Goal: Information Seeking & Learning: Learn about a topic

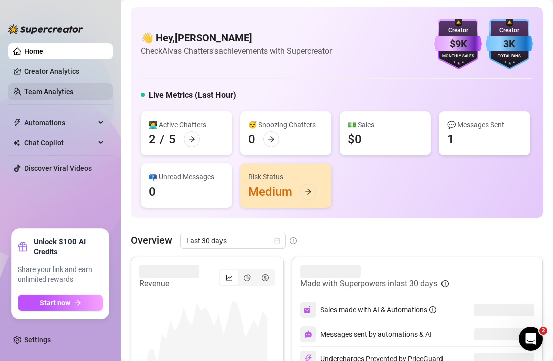
click at [68, 88] on link "Team Analytics" at bounding box center [48, 91] width 49 height 8
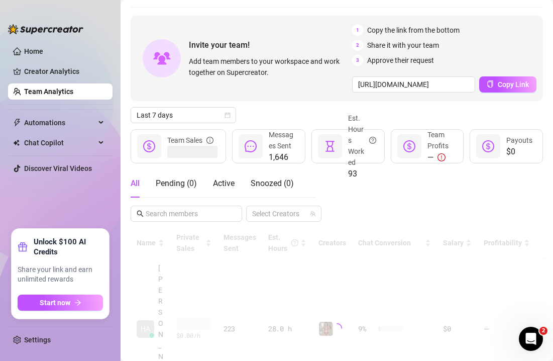
scroll to position [32, 0]
click at [189, 111] on span "Last 7 days" at bounding box center [184, 114] width 94 height 15
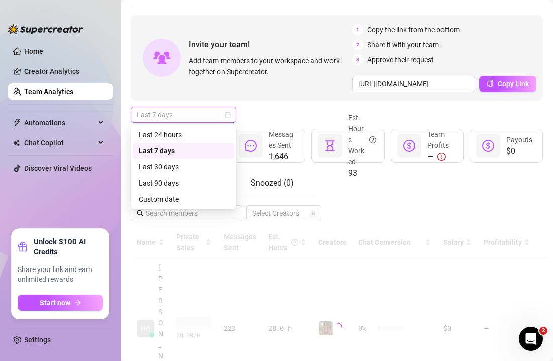
click at [228, 113] on icon "calendar" at bounding box center [228, 115] width 6 height 6
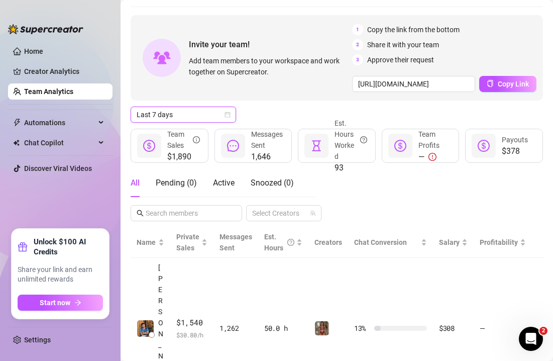
click at [228, 114] on icon "calendar" at bounding box center [228, 115] width 6 height 6
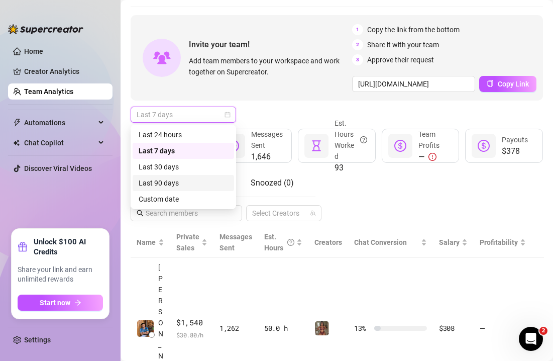
click at [182, 201] on div "Custom date" at bounding box center [183, 199] width 89 height 11
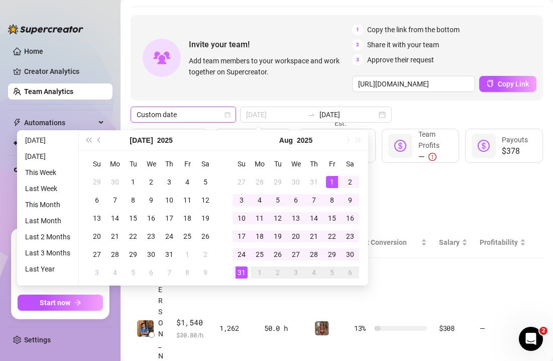
type input "[DATE]"
click at [330, 179] on div "1" at bounding box center [332, 182] width 12 height 12
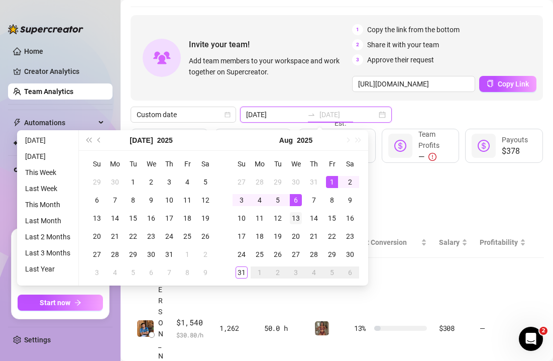
type input "[DATE]"
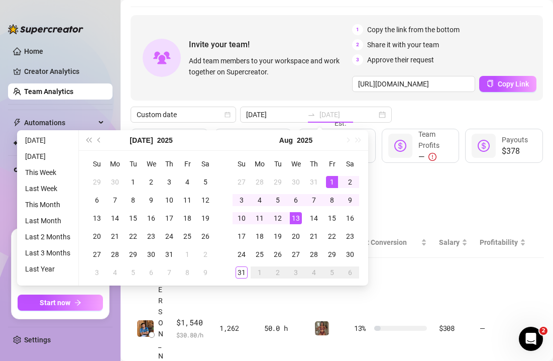
click at [298, 218] on div "13" at bounding box center [296, 218] width 12 height 12
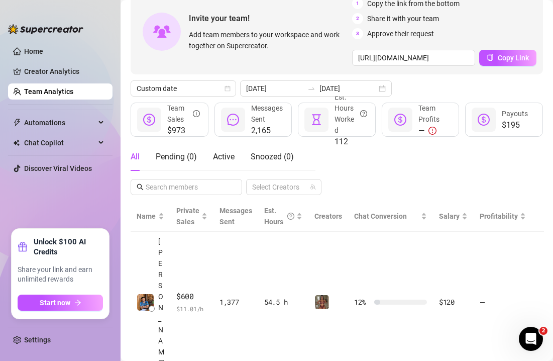
scroll to position [34, 0]
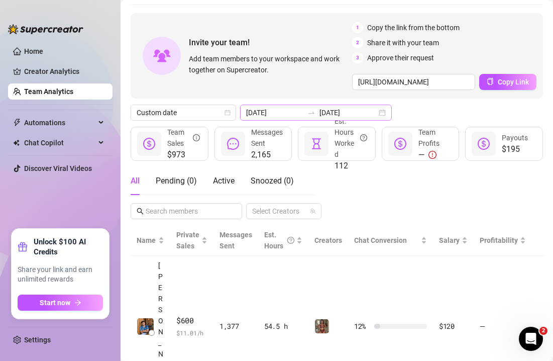
click at [358, 112] on div "[DATE] [DATE]" at bounding box center [316, 113] width 152 height 16
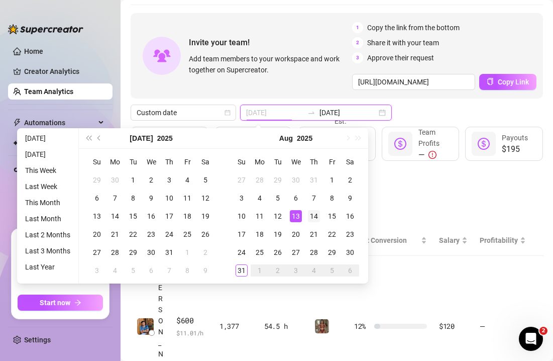
type input "[DATE]"
click at [311, 213] on div "14" at bounding box center [314, 216] width 12 height 12
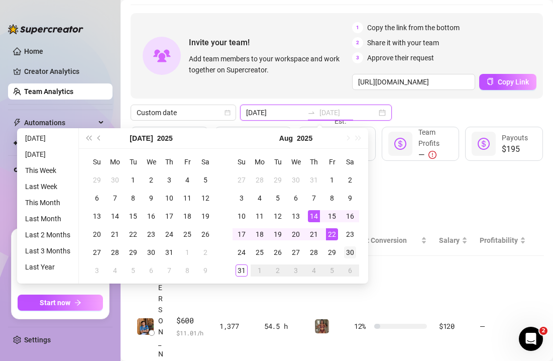
type input "[DATE]"
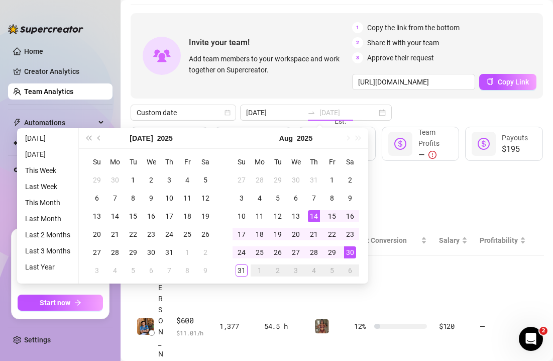
click at [348, 248] on div "30" at bounding box center [350, 252] width 12 height 12
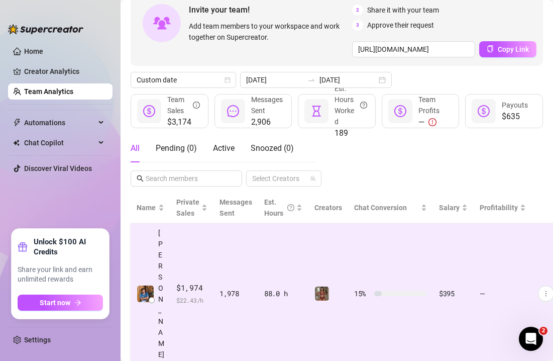
scroll to position [76, 0]
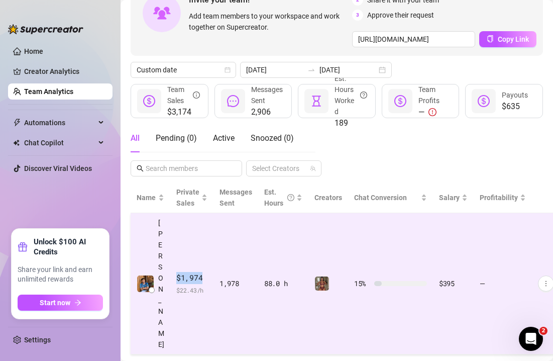
drag, startPoint x: 171, startPoint y: 245, endPoint x: 202, endPoint y: 246, distance: 30.7
click at [202, 246] on td "$1,974 $ 22.43 /h" at bounding box center [191, 283] width 43 height 141
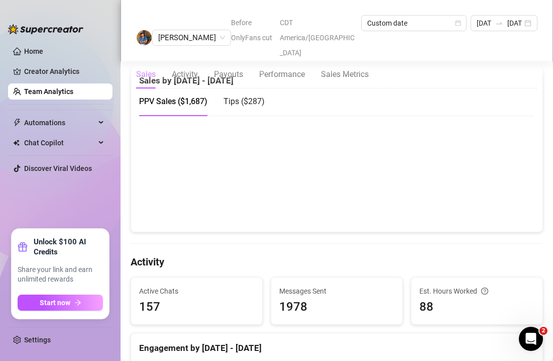
scroll to position [153, 0]
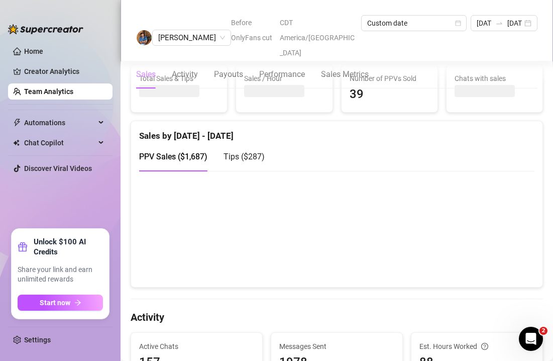
click at [247, 161] on span "Tips ( $287 )" at bounding box center [244, 157] width 41 height 10
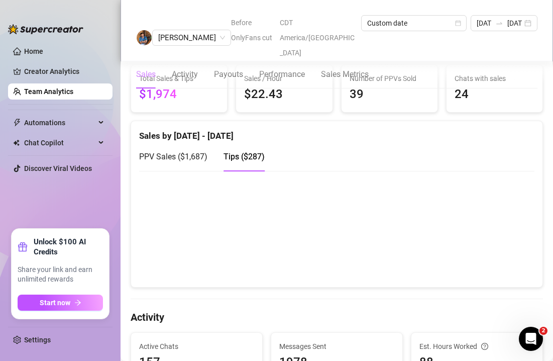
click at [194, 161] on span "PPV Sales ( $1,687 )" at bounding box center [173, 157] width 68 height 10
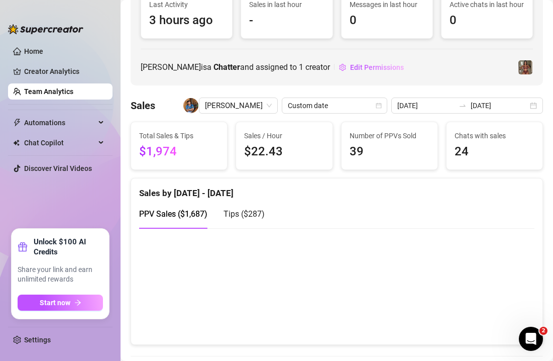
scroll to position [84, 0]
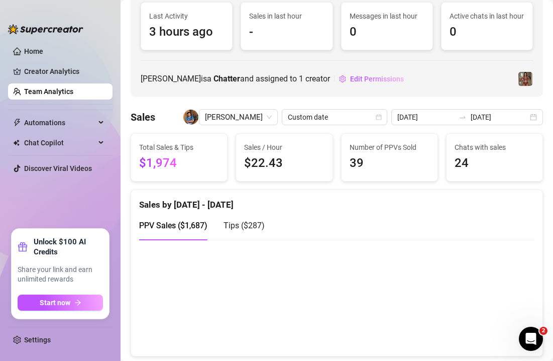
click at [233, 230] on span "Tips ( $287 )" at bounding box center [244, 226] width 41 height 10
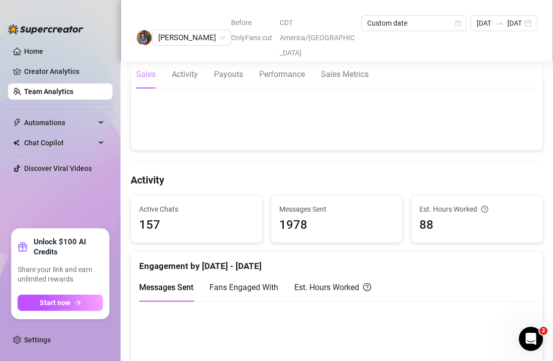
scroll to position [185, 0]
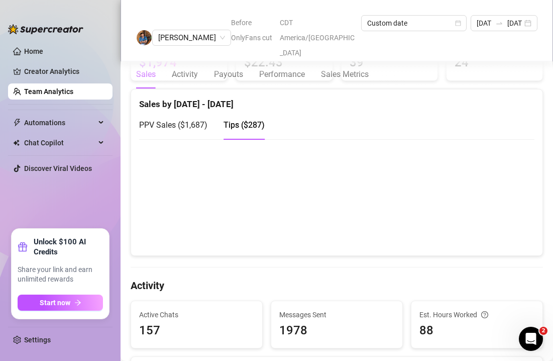
click at [244, 130] on span "Tips ( $287 )" at bounding box center [244, 125] width 41 height 10
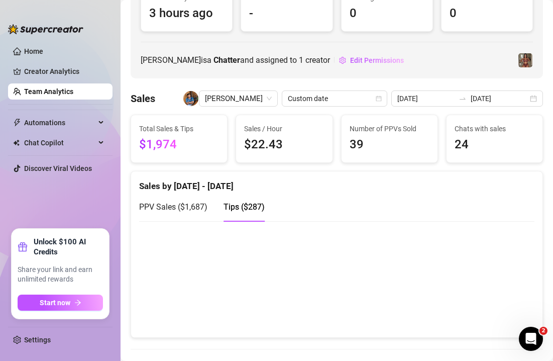
scroll to position [88, 0]
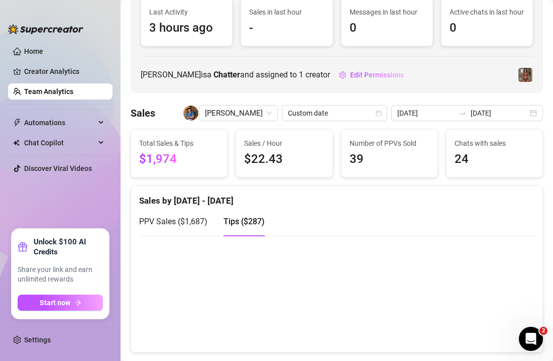
click at [243, 228] on div "Tips ( $287 )" at bounding box center [244, 221] width 41 height 13
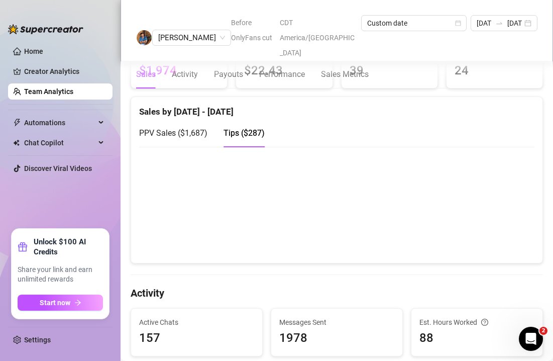
scroll to position [137, 0]
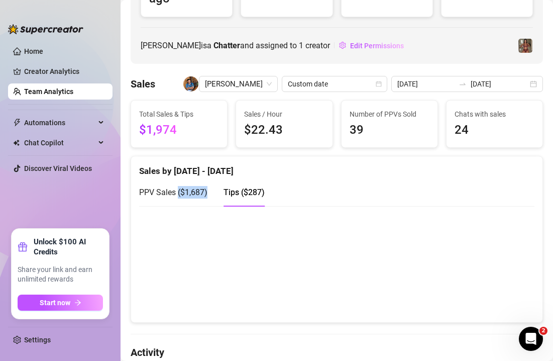
drag, startPoint x: 177, startPoint y: 193, endPoint x: 211, endPoint y: 194, distance: 33.7
click at [212, 194] on div "PPV Sales ( $1,687 ) Tips ( $287 )" at bounding box center [202, 192] width 126 height 29
copy span "( $1,687 )"
click at [182, 189] on span "PPV Sales ( $1,687 )" at bounding box center [173, 193] width 68 height 10
drag, startPoint x: 180, startPoint y: 191, endPoint x: 205, endPoint y: 192, distance: 24.2
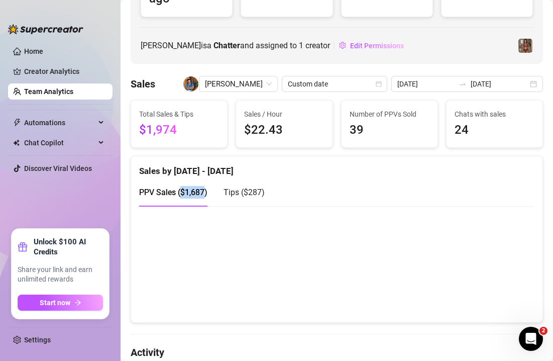
click at [205, 193] on span "PPV Sales ( $1,687 )" at bounding box center [173, 193] width 68 height 10
copy span "$1,687"
click at [236, 183] on div "Tips ( $287 )" at bounding box center [244, 192] width 41 height 29
drag, startPoint x: 244, startPoint y: 192, endPoint x: 261, endPoint y: 189, distance: 16.9
click at [261, 190] on span "Tips ( $287 )" at bounding box center [244, 193] width 41 height 10
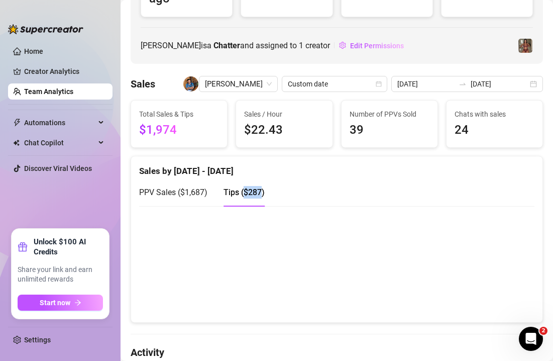
copy span "$287"
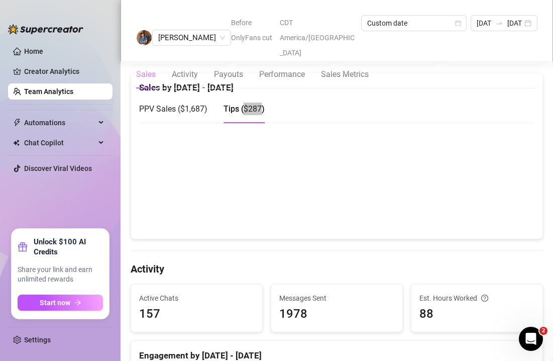
scroll to position [0, 0]
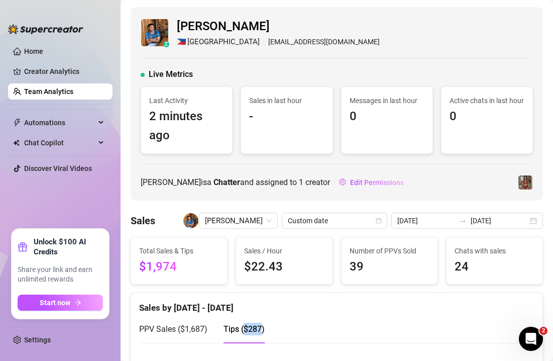
drag, startPoint x: 73, startPoint y: 97, endPoint x: 125, endPoint y: 129, distance: 61.4
click at [72, 96] on link "Team Analytics" at bounding box center [48, 91] width 49 height 8
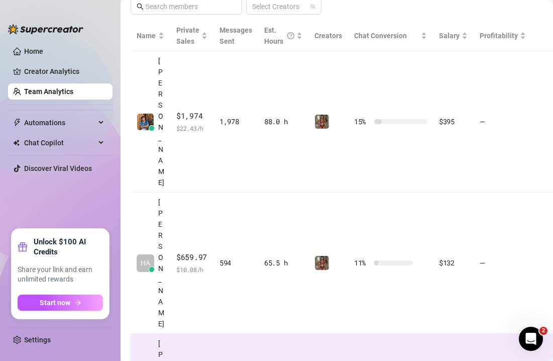
scroll to position [127, 0]
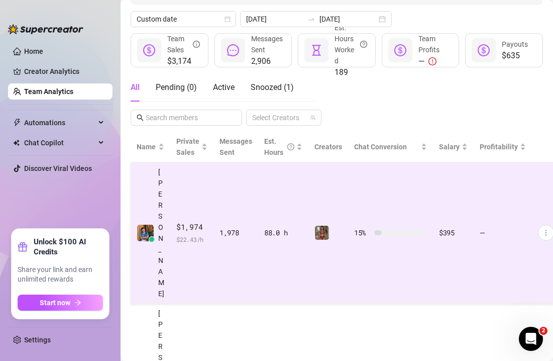
click at [470, 205] on td "$395" at bounding box center [453, 232] width 41 height 141
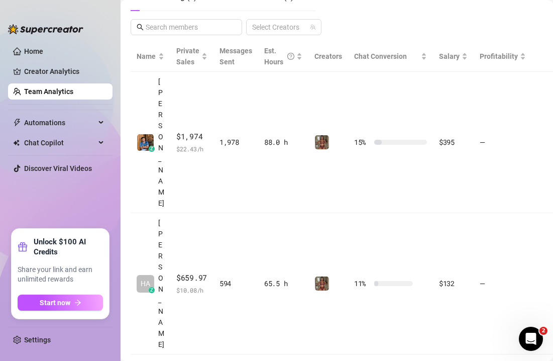
scroll to position [189, 0]
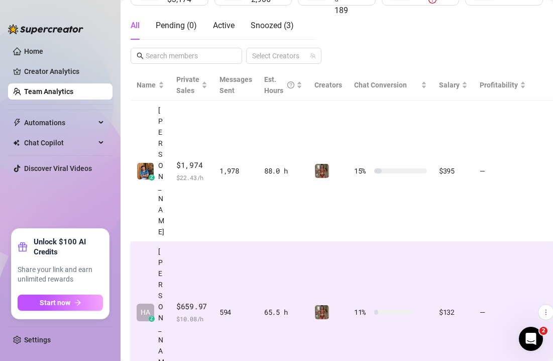
click at [201, 242] on td "$659.97 $ 10.08 /h" at bounding box center [191, 312] width 43 height 141
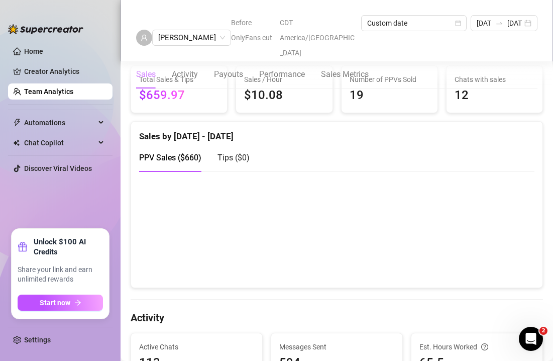
scroll to position [168, 0]
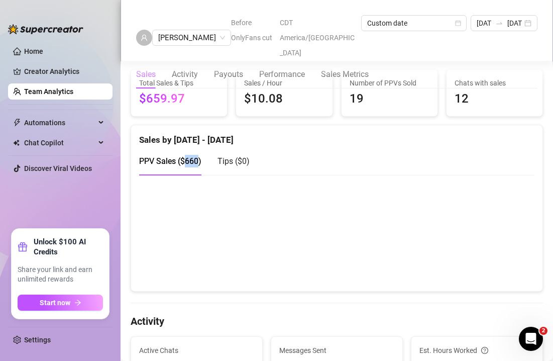
drag, startPoint x: 184, startPoint y: 162, endPoint x: 198, endPoint y: 162, distance: 13.6
click at [198, 162] on span "PPV Sales ( $660 )" at bounding box center [170, 161] width 62 height 10
copy span "660"
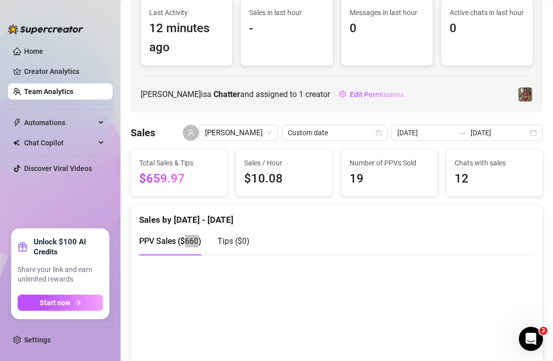
scroll to position [0, 0]
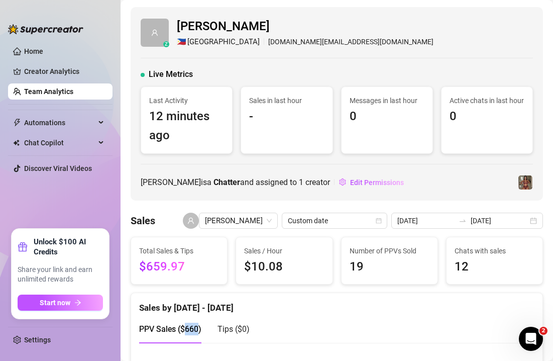
click at [49, 88] on link "Team Analytics" at bounding box center [48, 91] width 49 height 8
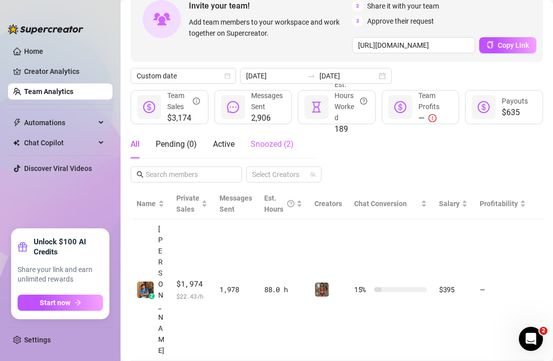
scroll to position [174, 0]
